Goal: Complete application form

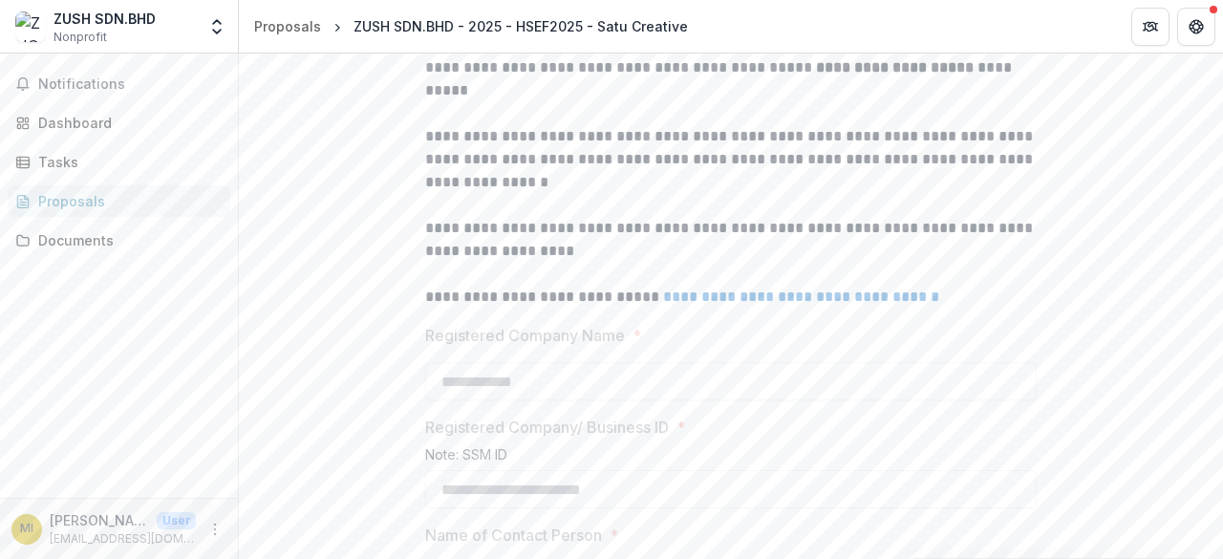
scroll to position [512, 0]
click at [905, 75] on strong "**********" at bounding box center [895, 68] width 158 height 14
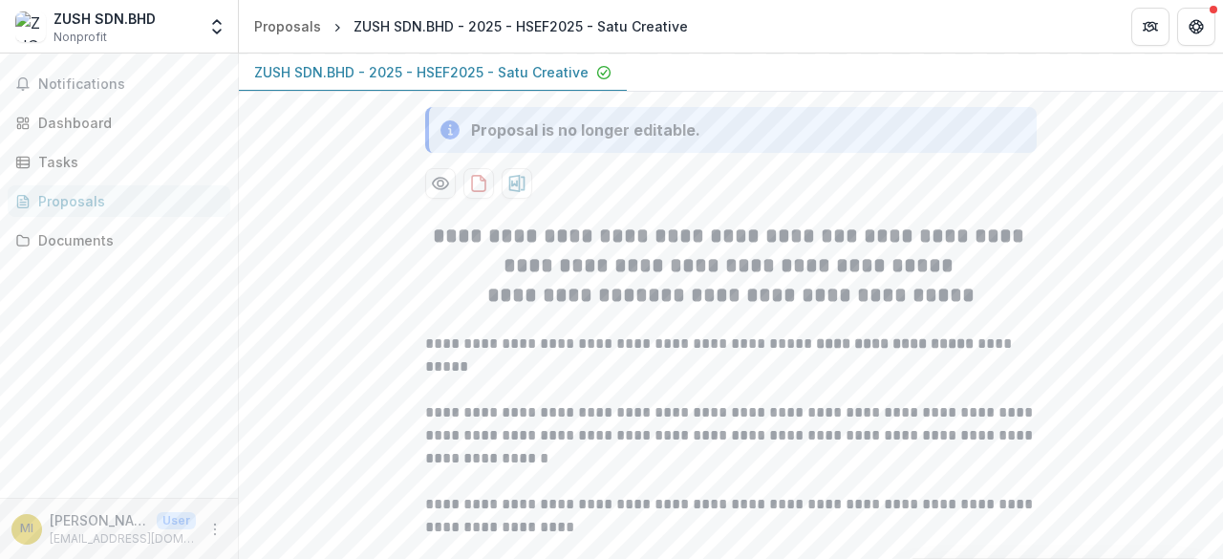
scroll to position [230, 0]
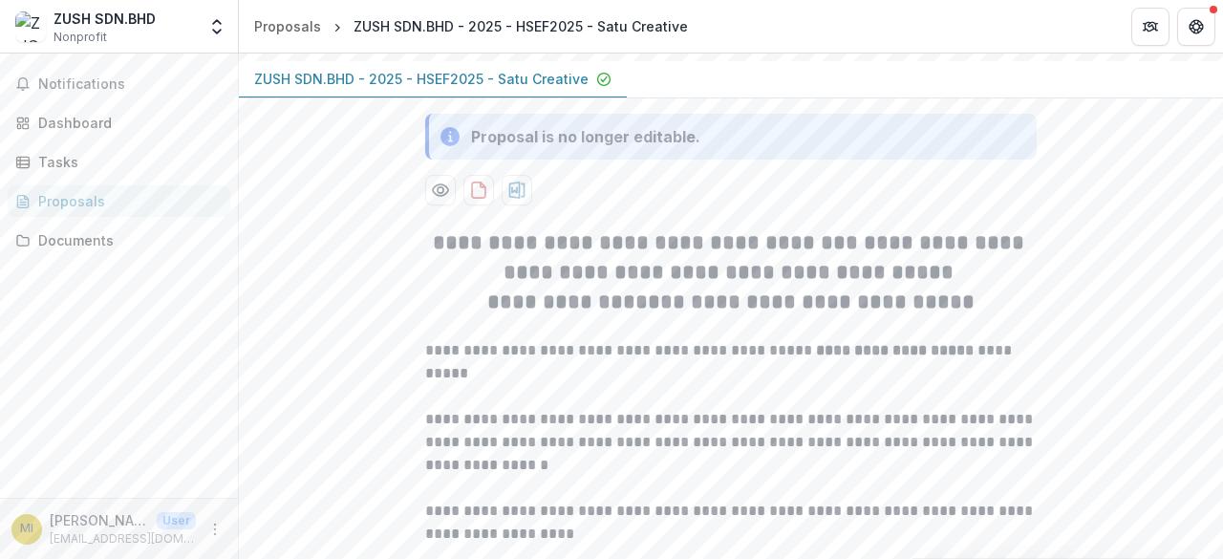
click at [462, 89] on p "ZUSH SDN.BHD - 2025 - HSEF2025 - Satu Creative" at bounding box center [421, 79] width 334 height 20
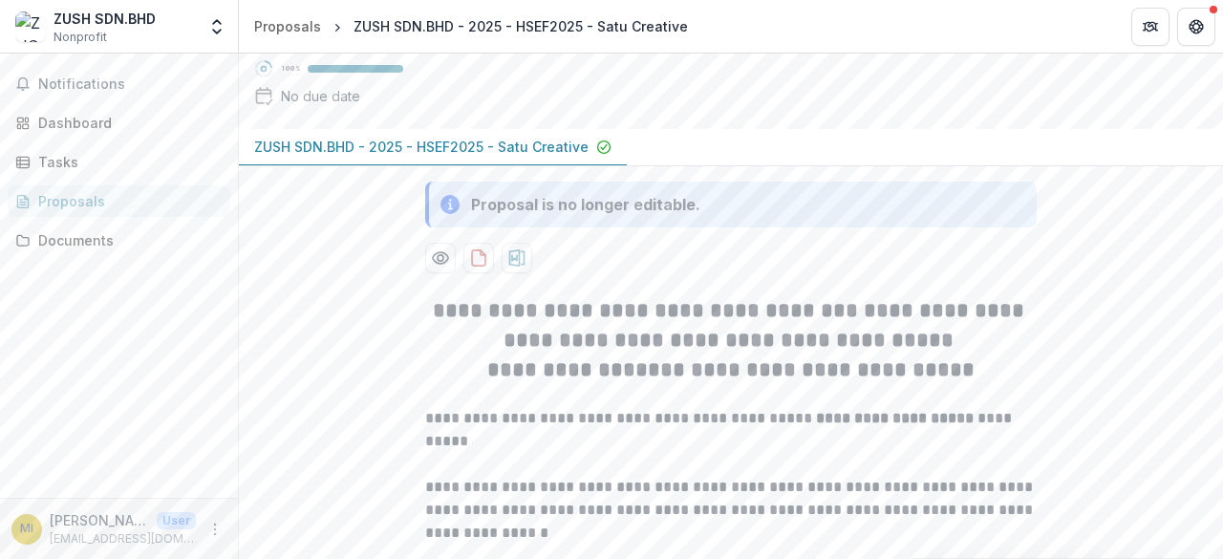
scroll to position [161, 0]
click at [411, 158] on p "ZUSH SDN.BHD - 2025 - HSEF2025 - Satu Creative" at bounding box center [421, 148] width 334 height 20
click at [105, 84] on span "Notifications" at bounding box center [130, 84] width 184 height 16
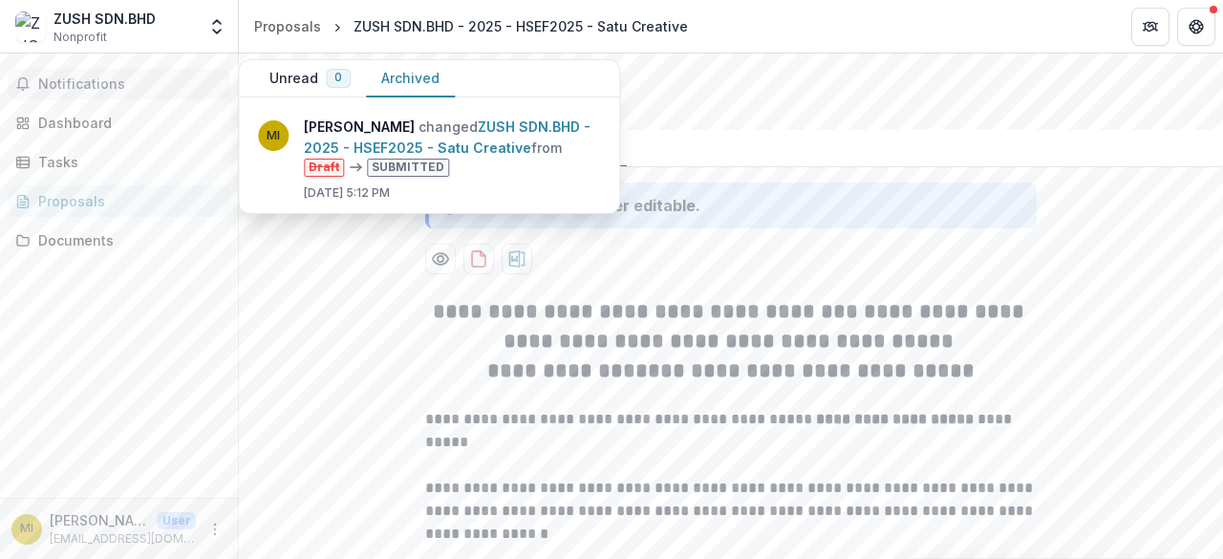
click at [399, 78] on button "Archived" at bounding box center [410, 78] width 89 height 37
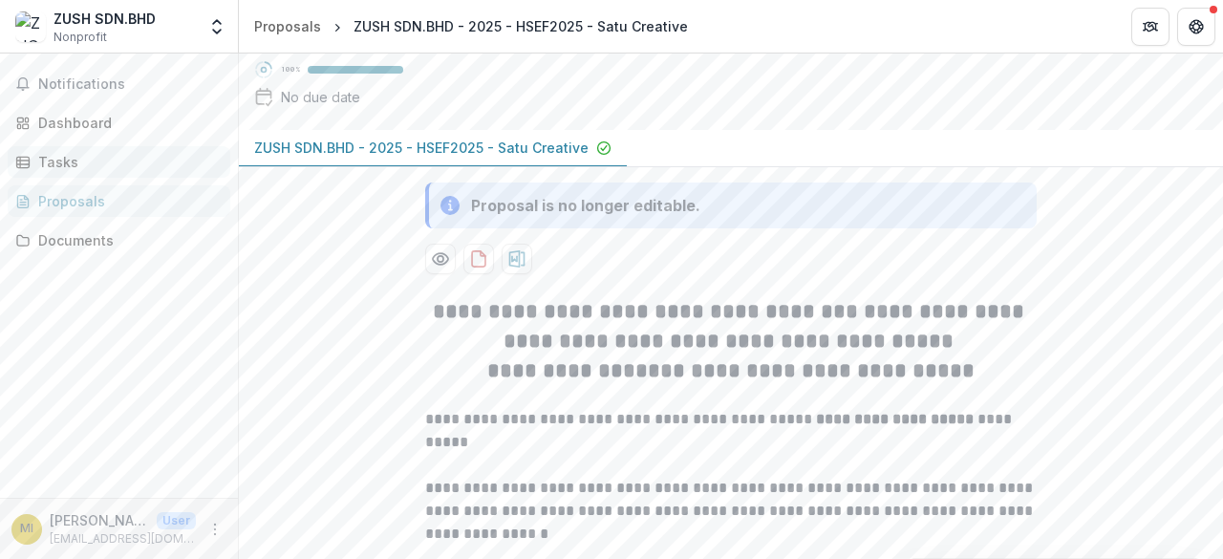
click at [136, 161] on div "Tasks" at bounding box center [126, 162] width 177 height 20
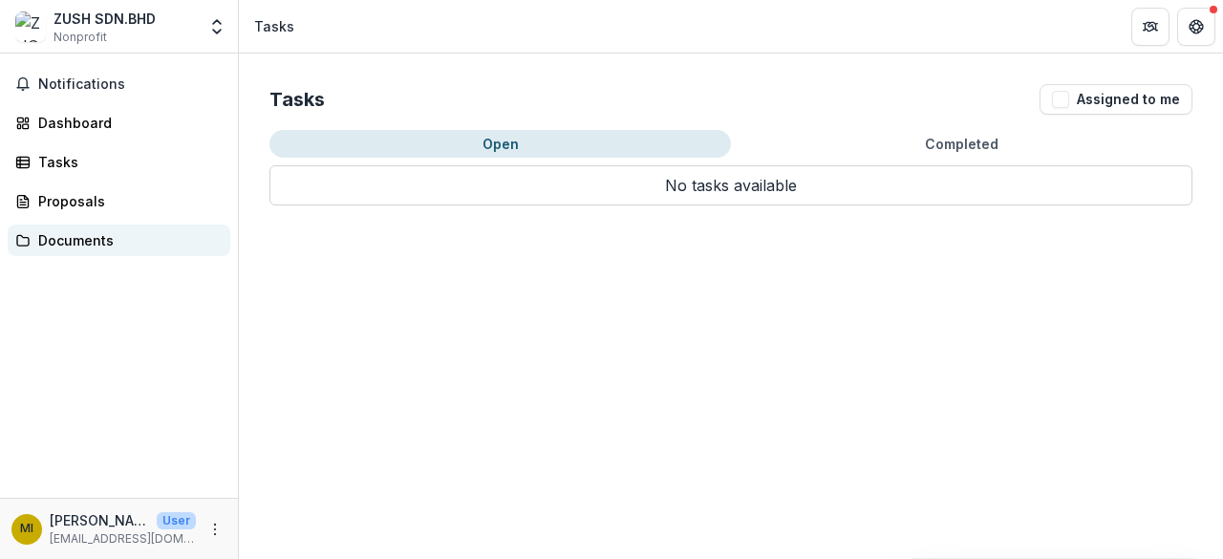
click at [114, 232] on div "Documents" at bounding box center [126, 240] width 177 height 20
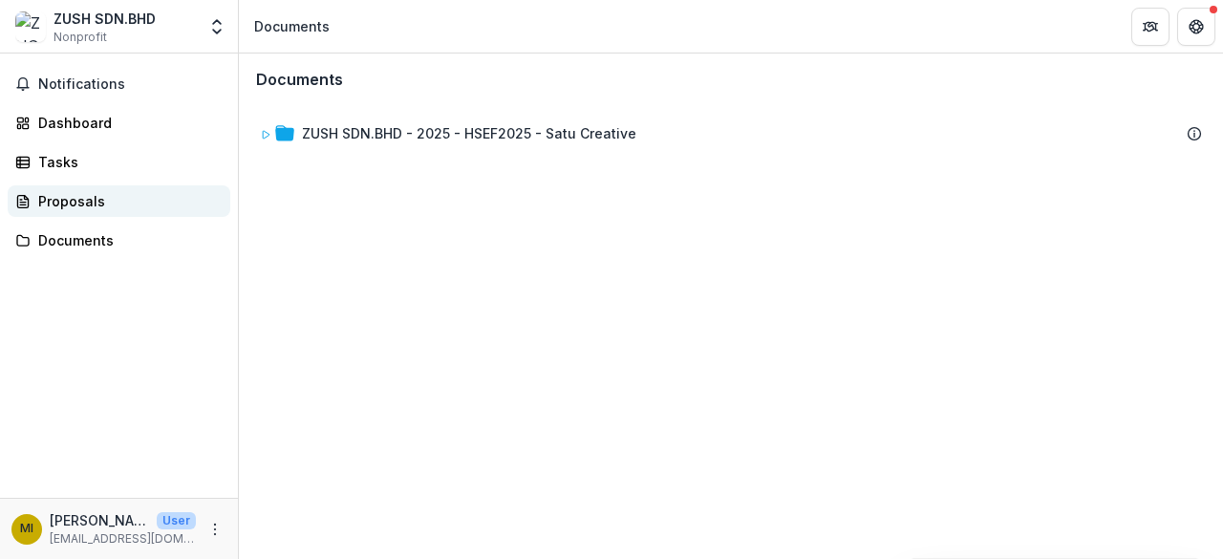
click at [108, 192] on div "Proposals" at bounding box center [126, 201] width 177 height 20
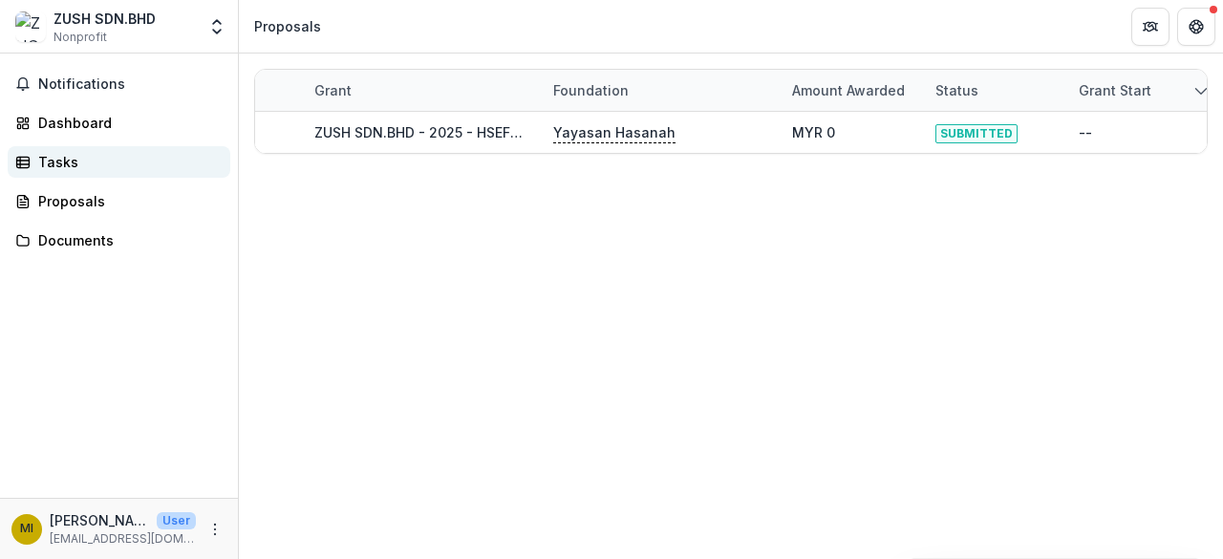
click at [101, 160] on div "Tasks" at bounding box center [126, 162] width 177 height 20
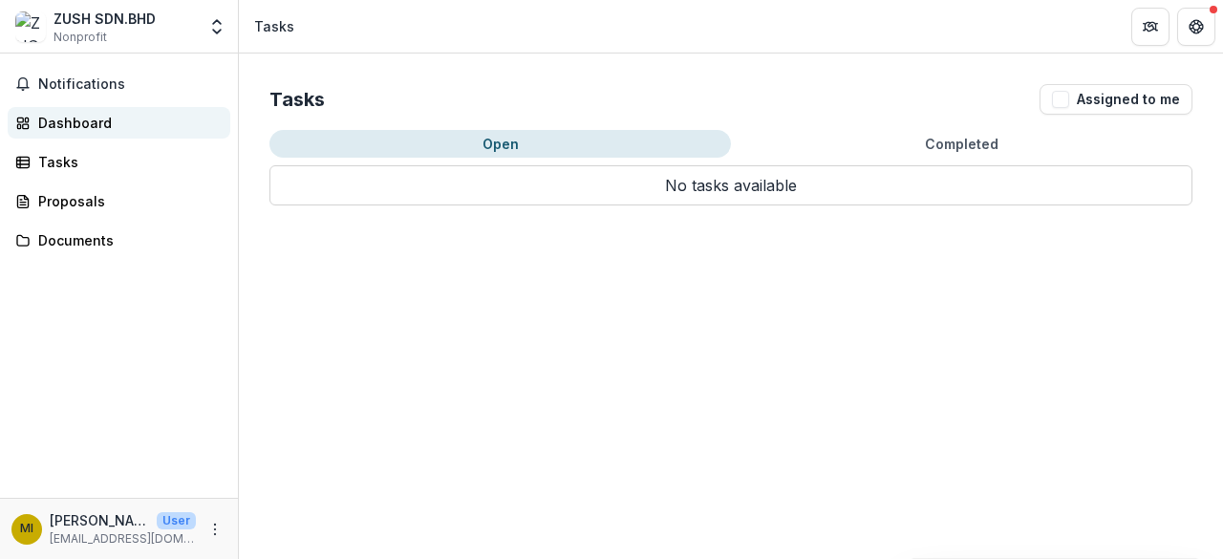
click at [101, 116] on div "Dashboard" at bounding box center [126, 123] width 177 height 20
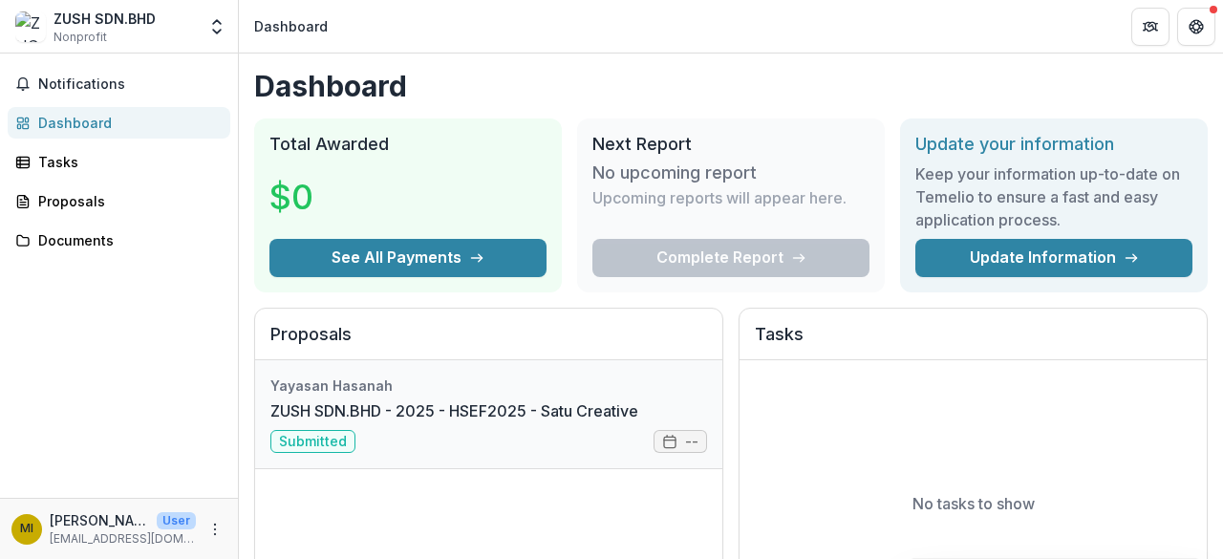
click at [338, 422] on link "ZUSH SDN.BHD - 2025 - HSEF2025 - Satu Creative" at bounding box center [454, 410] width 368 height 23
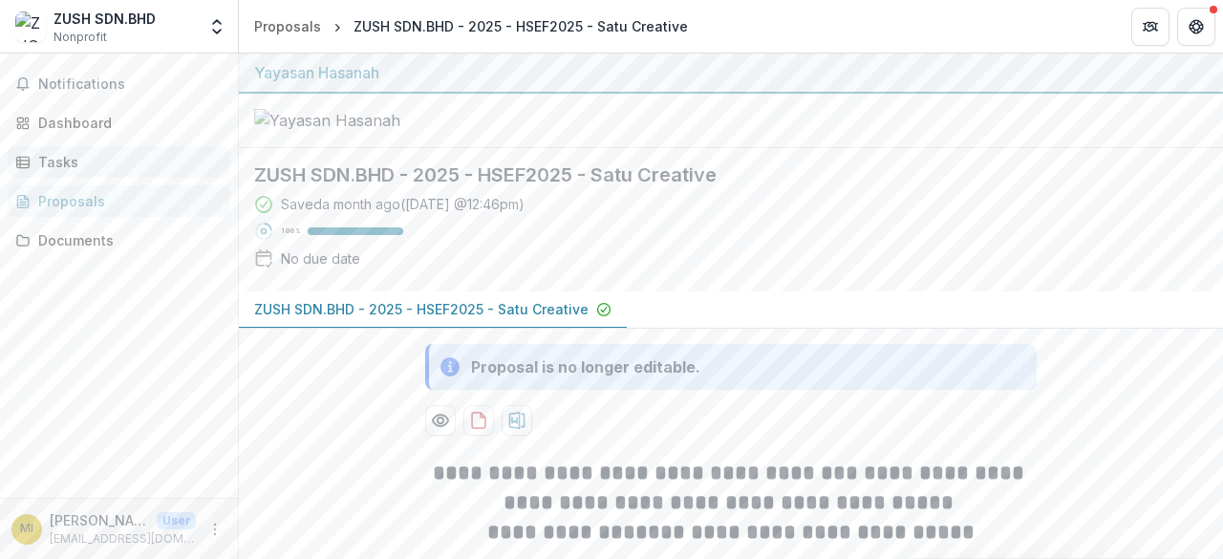
click at [107, 162] on div "Tasks" at bounding box center [126, 162] width 177 height 20
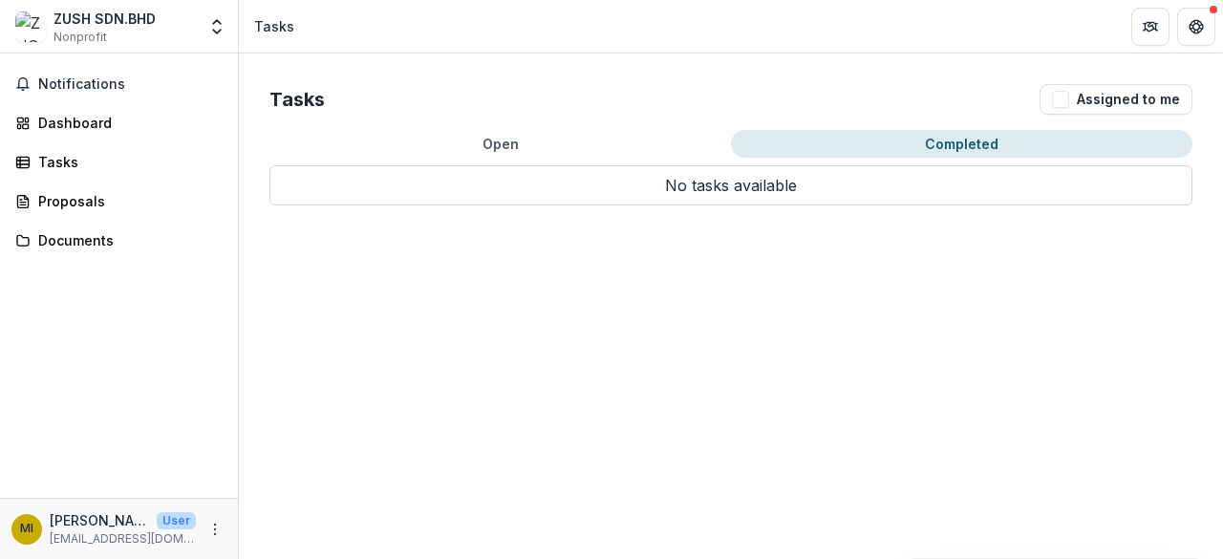
click at [967, 137] on button "Completed" at bounding box center [962, 144] width 462 height 28
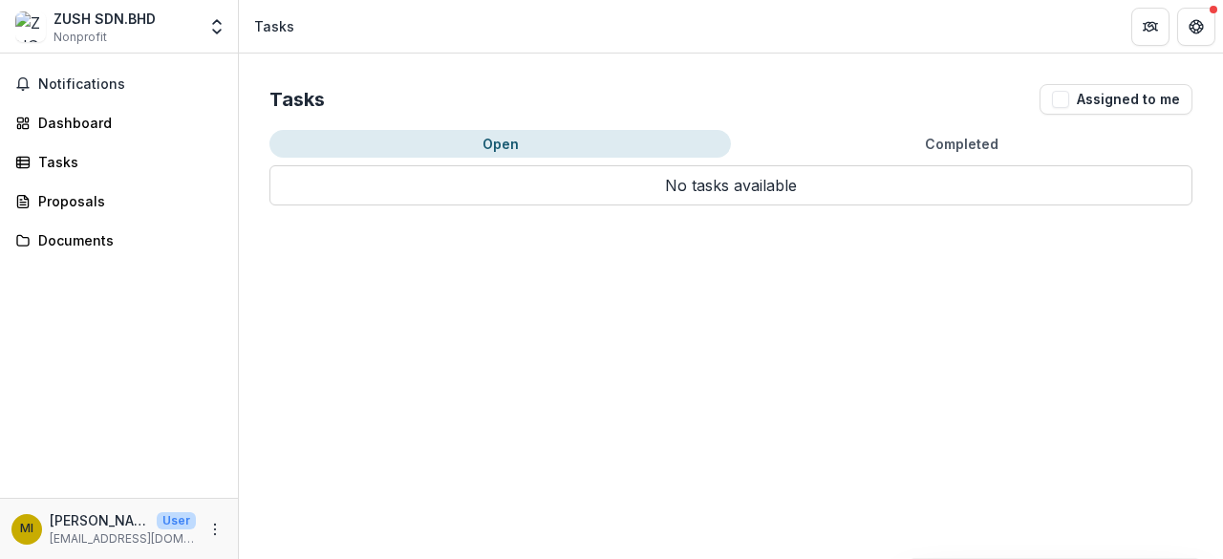
click at [529, 133] on button "Open" at bounding box center [500, 144] width 462 height 28
click at [1100, 104] on button "Assigned to me" at bounding box center [1116, 99] width 153 height 31
click at [1104, 99] on button "Assigned to me" at bounding box center [1116, 99] width 153 height 31
drag, startPoint x: 1038, startPoint y: 318, endPoint x: 1122, endPoint y: 314, distance: 84.2
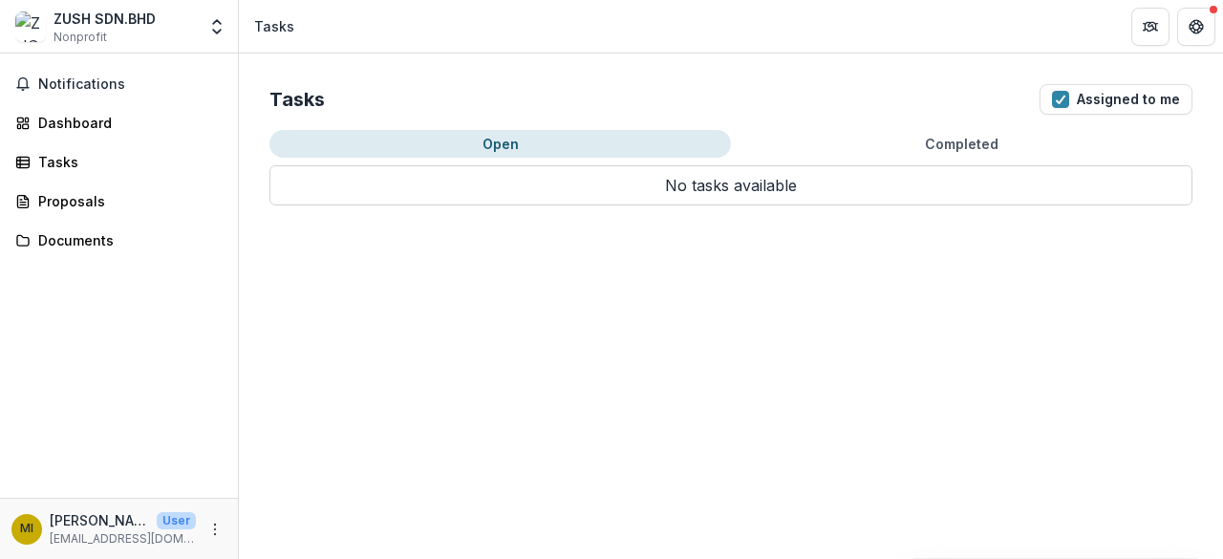
click at [1122, 314] on div "Tasks Assigned to me Open Completed No tasks available No tasks available" at bounding box center [731, 306] width 984 height 505
click at [1099, 94] on button "Assigned to me" at bounding box center [1116, 99] width 153 height 31
click at [214, 531] on icon "More" at bounding box center [214, 529] width 15 height 15
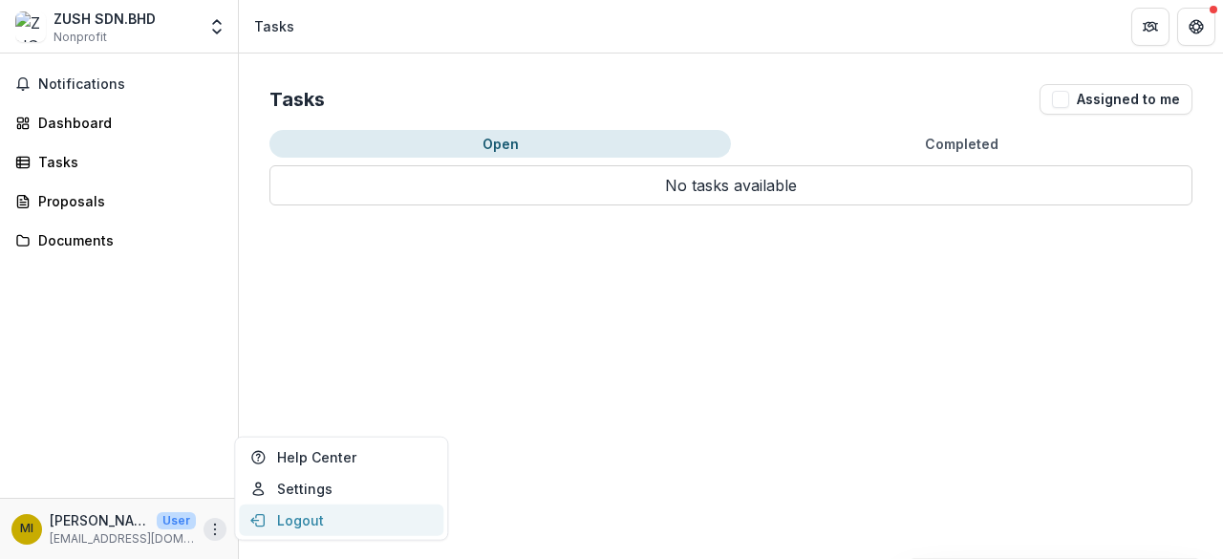
click at [269, 517] on button "Logout" at bounding box center [341, 521] width 204 height 32
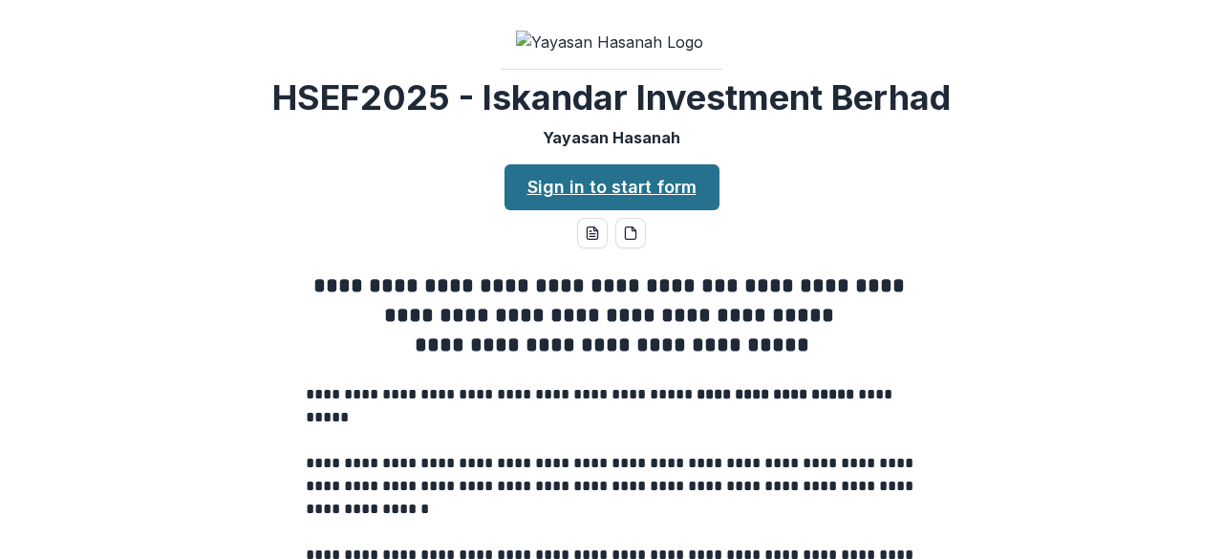
click at [674, 210] on link "Sign in to start form" at bounding box center [612, 187] width 215 height 46
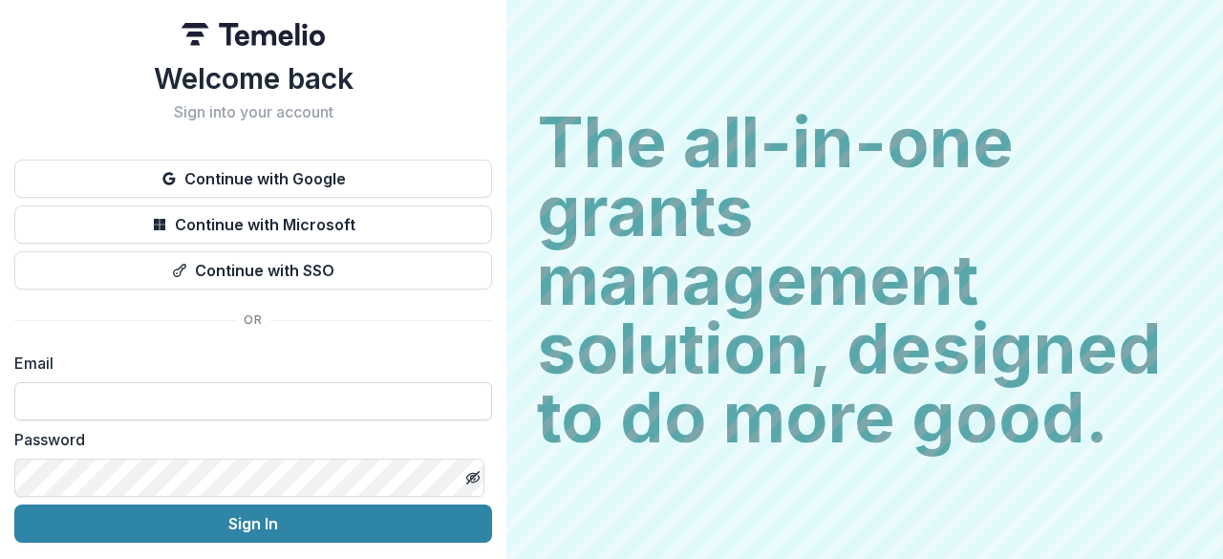
click at [147, 400] on input at bounding box center [253, 401] width 478 height 38
type input "**********"
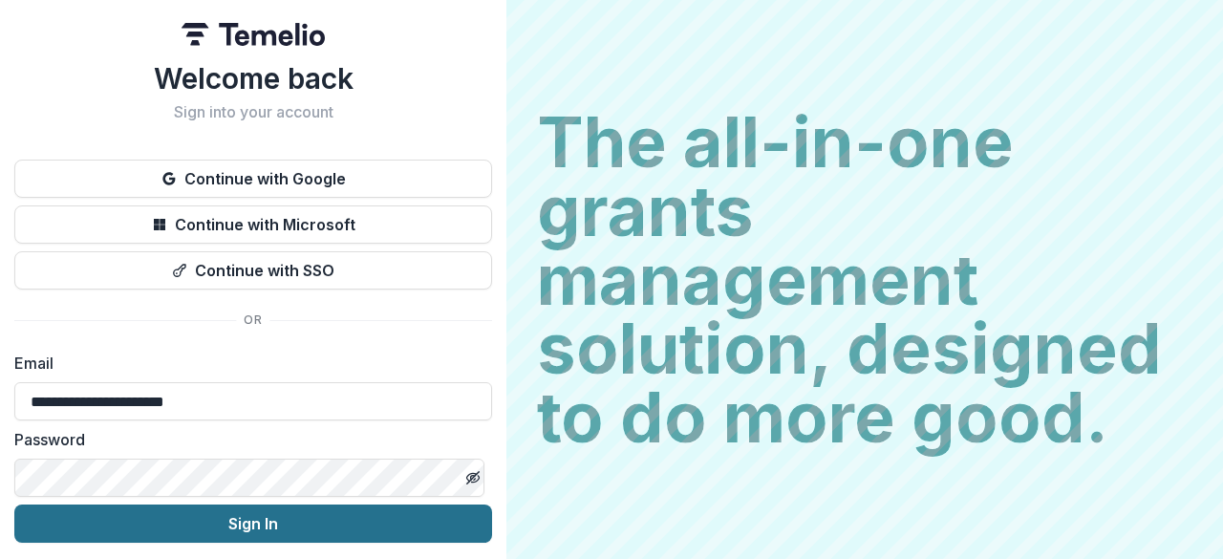
click at [183, 518] on button "Sign In" at bounding box center [253, 524] width 478 height 38
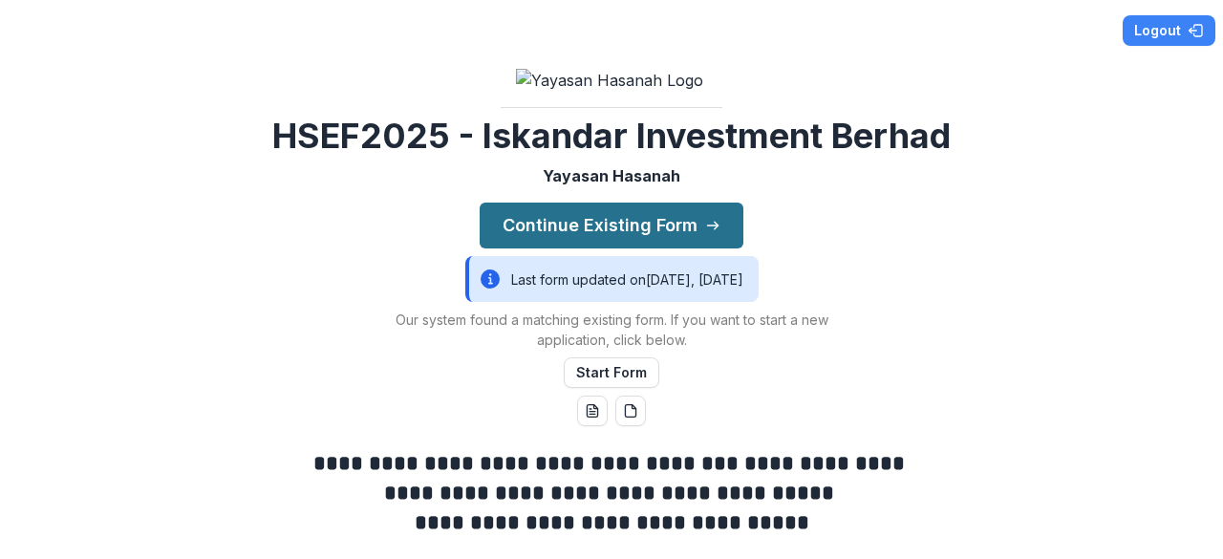
click at [618, 248] on button "Continue Existing Form" at bounding box center [612, 226] width 264 height 46
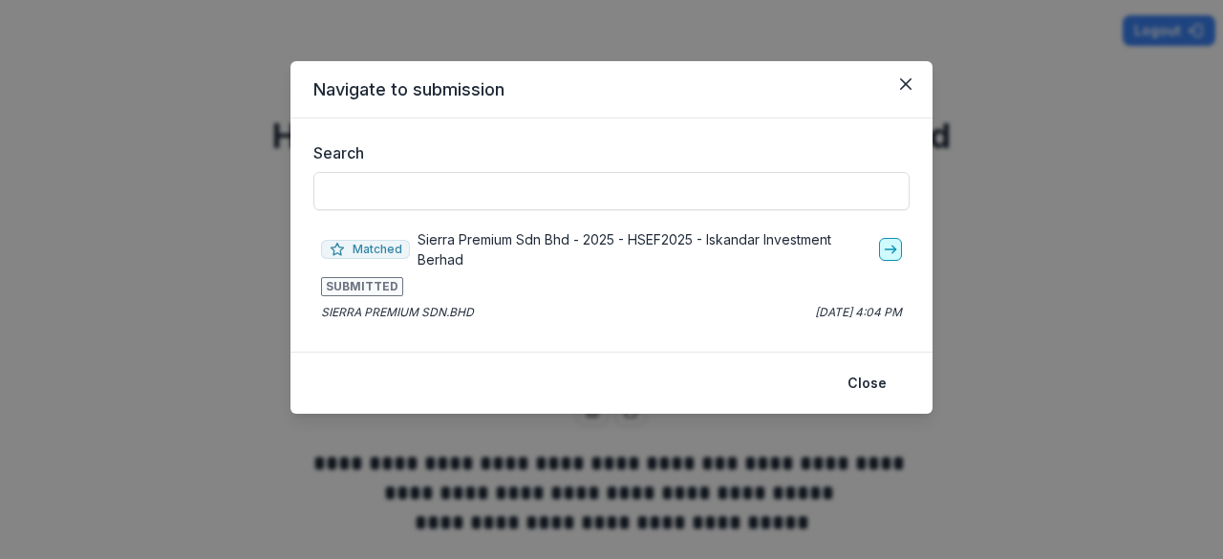
click at [896, 247] on icon "go-to" at bounding box center [890, 249] width 15 height 15
